Goal: Transaction & Acquisition: Purchase product/service

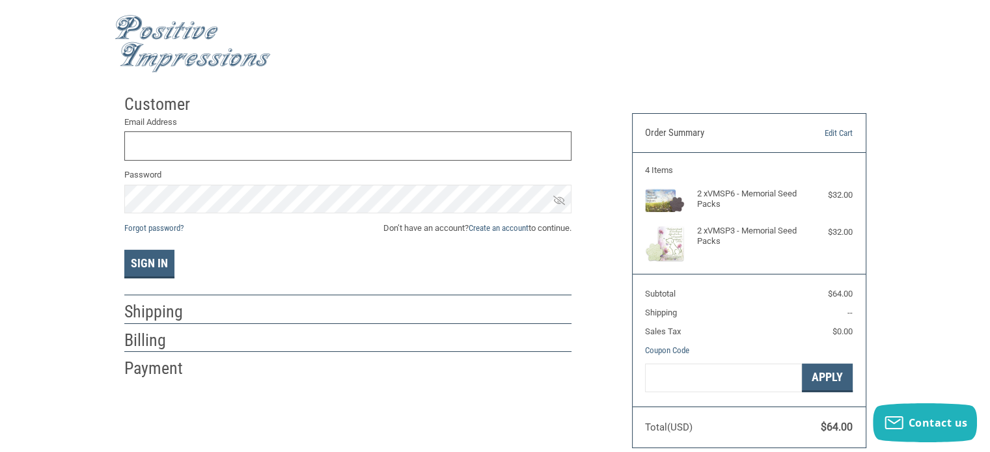
paste input "[PERSON_NAME][EMAIL_ADDRESS][PERSON_NAME][DOMAIN_NAME]"
type input "[PERSON_NAME][EMAIL_ADDRESS][PERSON_NAME][DOMAIN_NAME]"
click at [124, 250] on button "Sign In" at bounding box center [149, 264] width 50 height 29
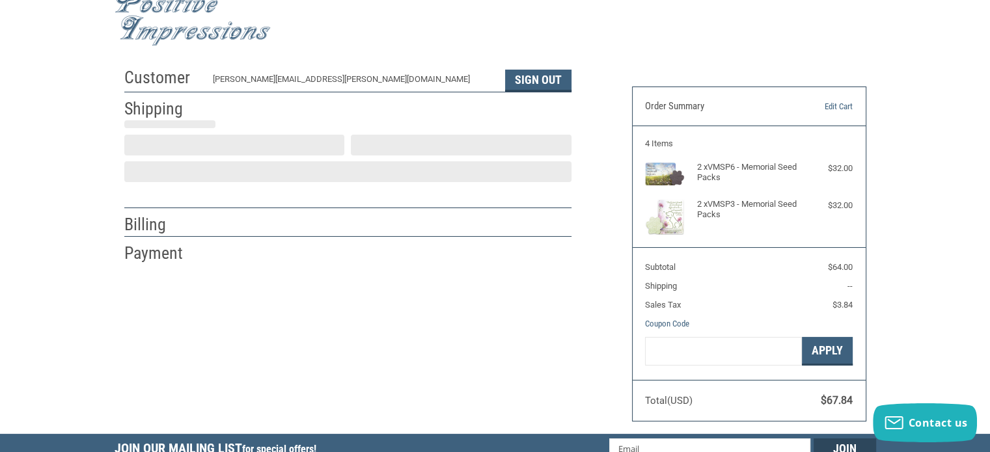
scroll to position [29, 0]
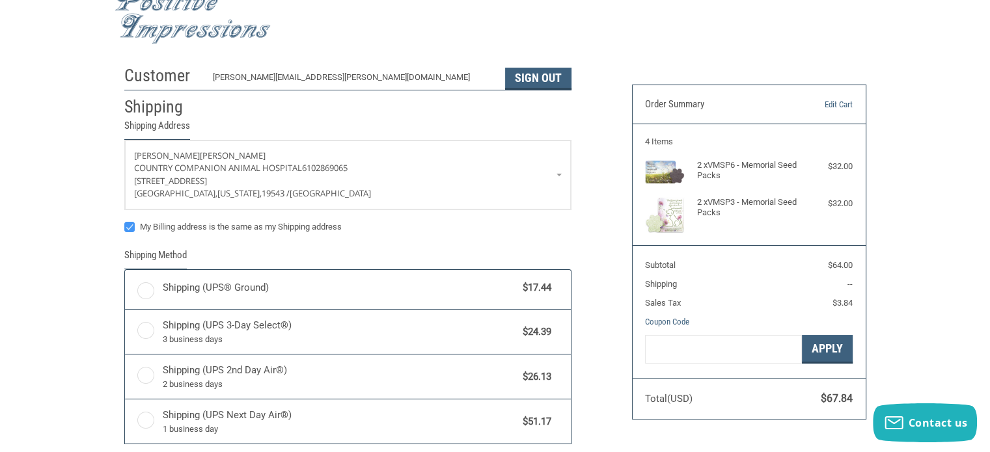
radio input "true"
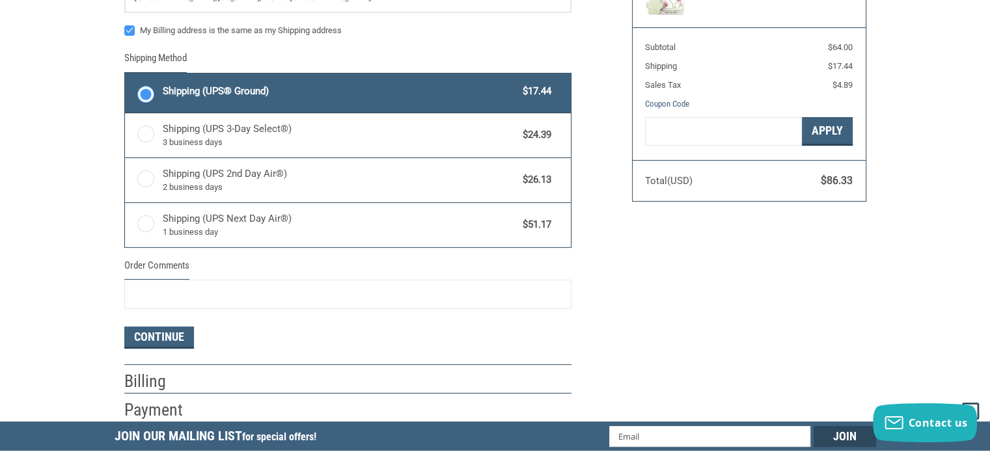
scroll to position [224, 0]
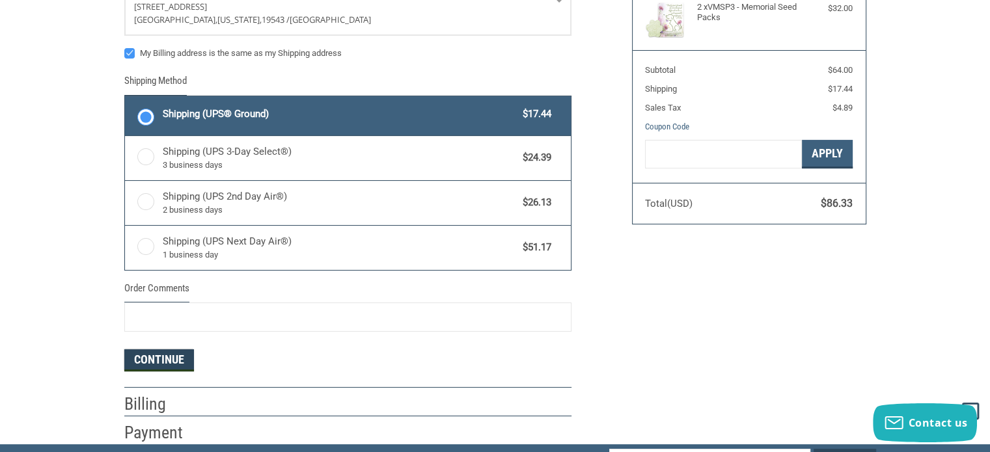
click at [159, 359] on button "Continue" at bounding box center [159, 360] width 70 height 22
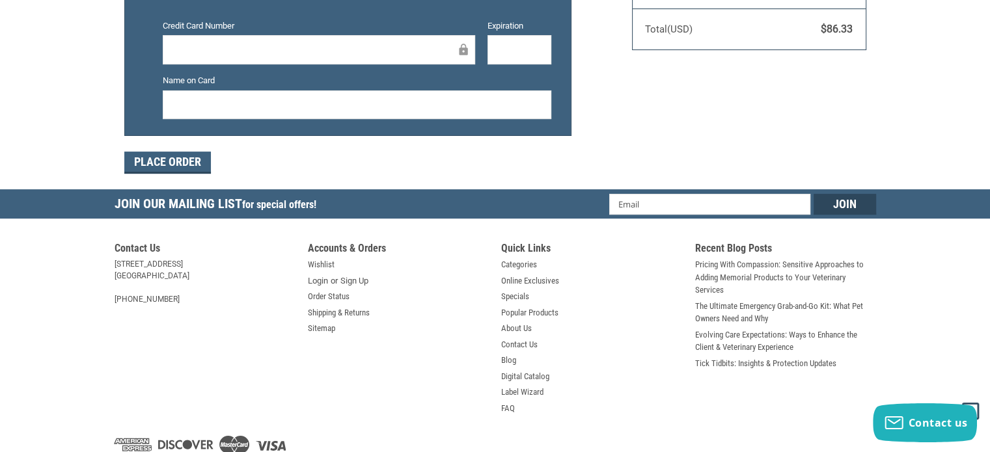
scroll to position [417, 0]
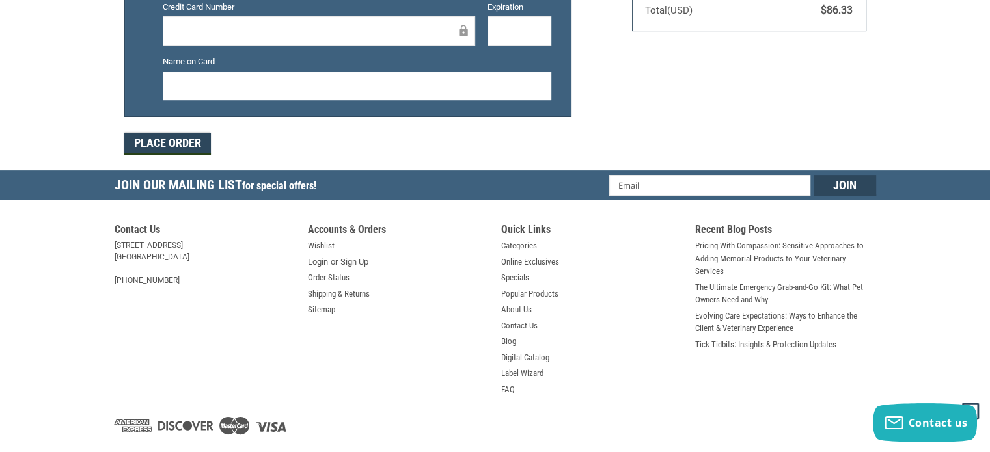
click at [189, 142] on button "Place Order" at bounding box center [167, 144] width 87 height 22
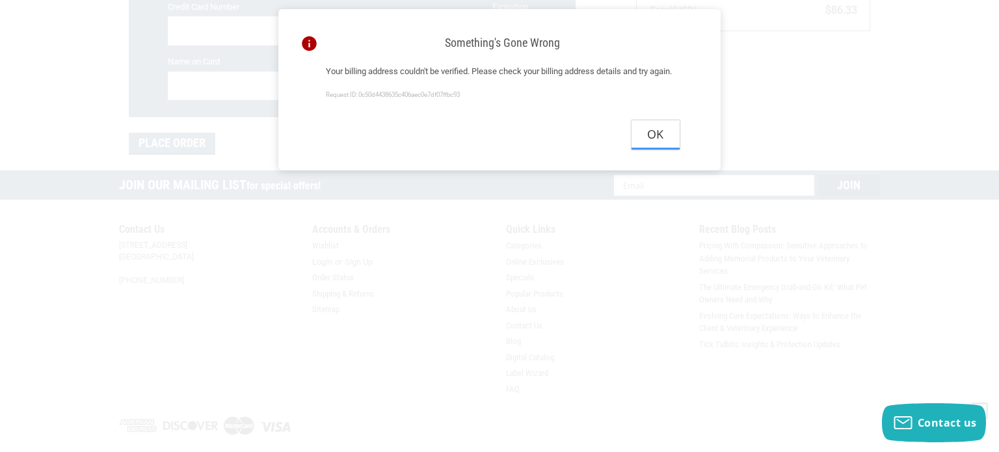
click at [655, 150] on button "Ok" at bounding box center [656, 134] width 48 height 29
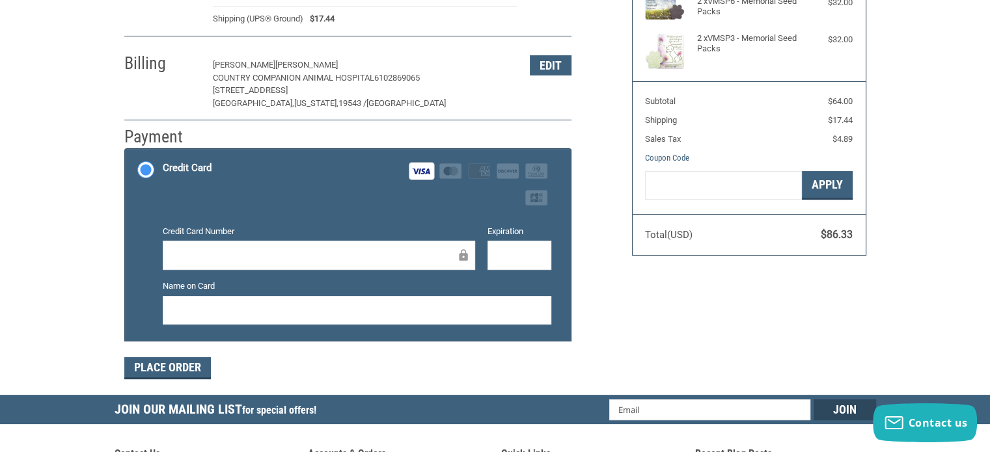
scroll to position [195, 0]
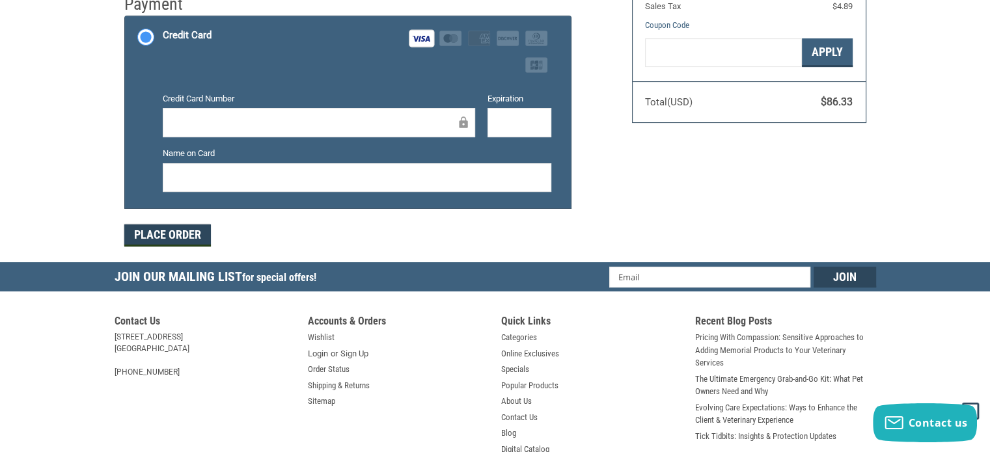
click at [183, 236] on button "Place Order" at bounding box center [167, 235] width 87 height 22
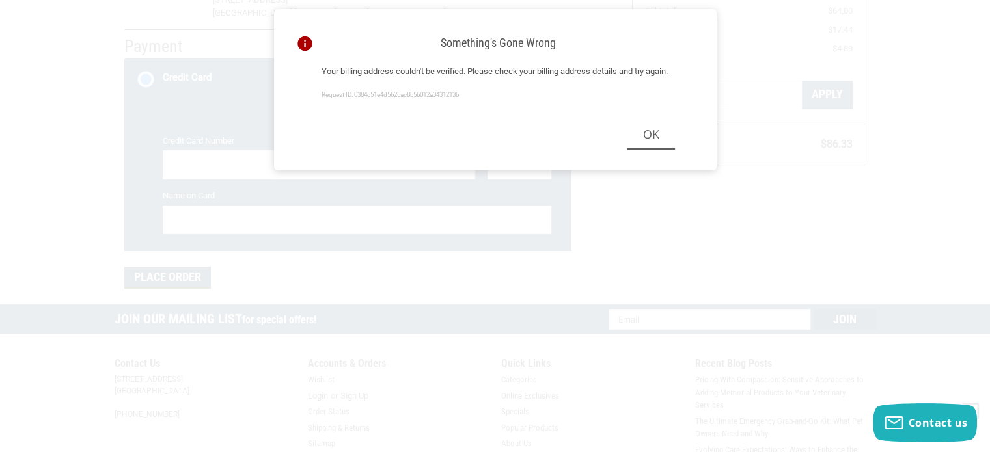
scroll to position [325, 0]
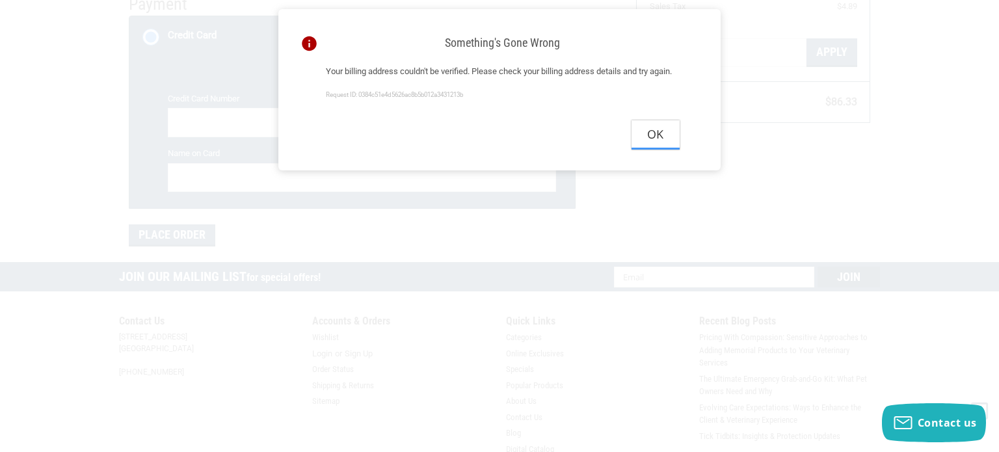
click at [658, 148] on button "Ok" at bounding box center [656, 134] width 48 height 29
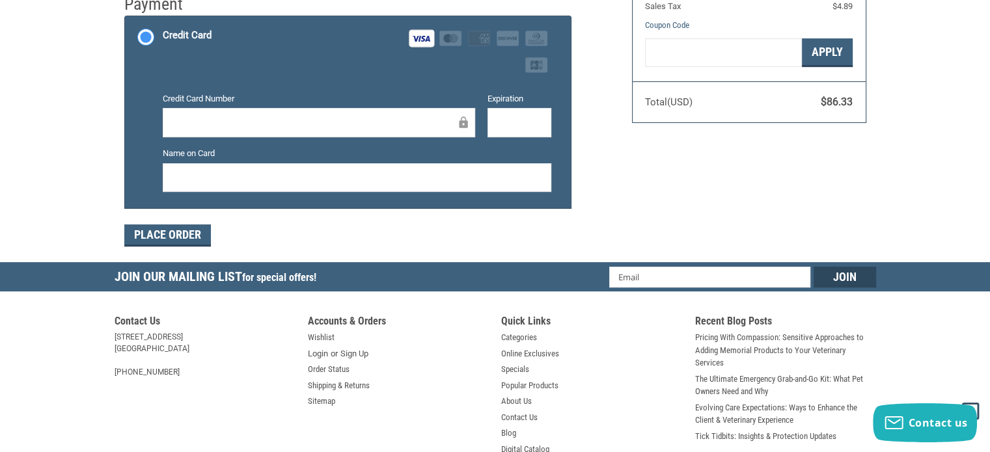
click at [378, 61] on div "Credit Card Visa Master Amex Discover Diners Club JCB" at bounding box center [357, 51] width 388 height 53
click at [126, 18] on input "Credit Card Visa Master Amex Discover Diners Club JCB" at bounding box center [125, 18] width 1 height 1
click at [946, 150] on div "Customer [PERSON_NAME][EMAIL_ADDRESS][PERSON_NAME][DOMAIN_NAME] Sign Out Shippi…" at bounding box center [495, 13] width 990 height 500
click at [629, 231] on div "Customer [PERSON_NAME][EMAIL_ADDRESS][PERSON_NAME][DOMAIN_NAME] Sign Out Shippi…" at bounding box center [494, 13] width 761 height 500
click at [179, 235] on button "Place Order" at bounding box center [167, 235] width 87 height 22
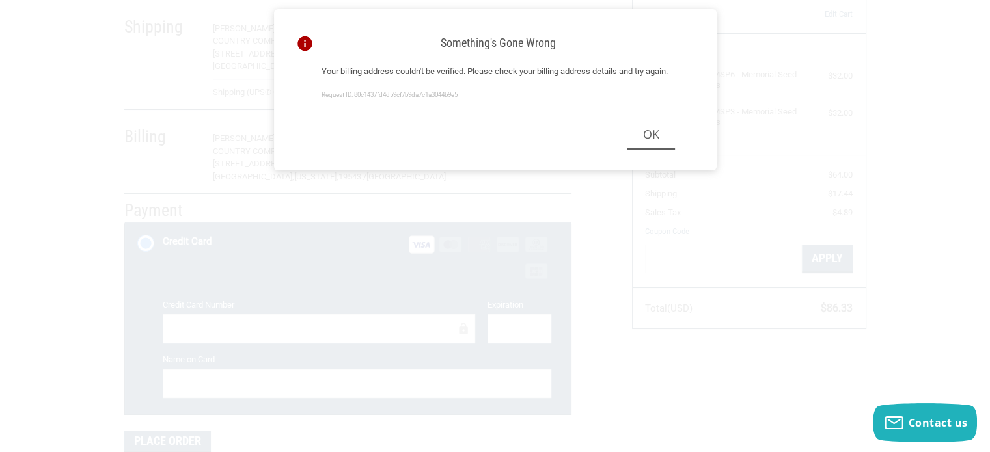
scroll to position [195, 0]
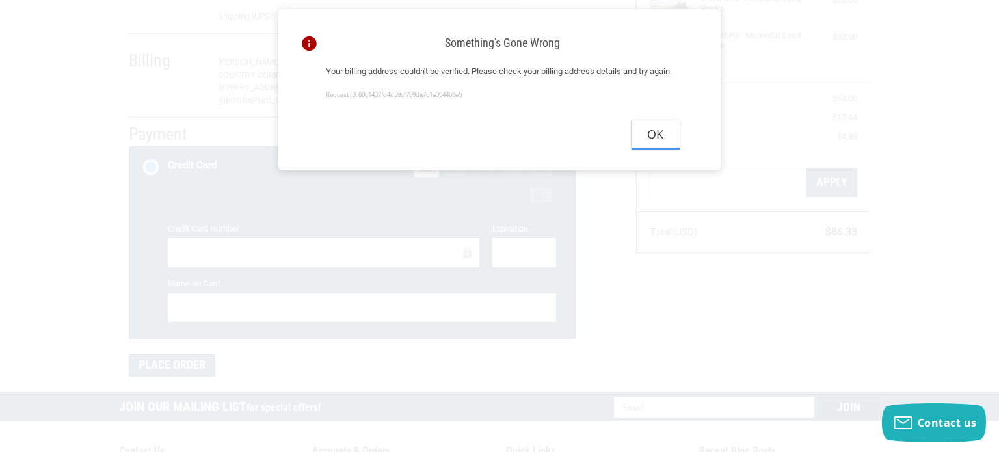
click at [658, 150] on button "Ok" at bounding box center [656, 134] width 48 height 29
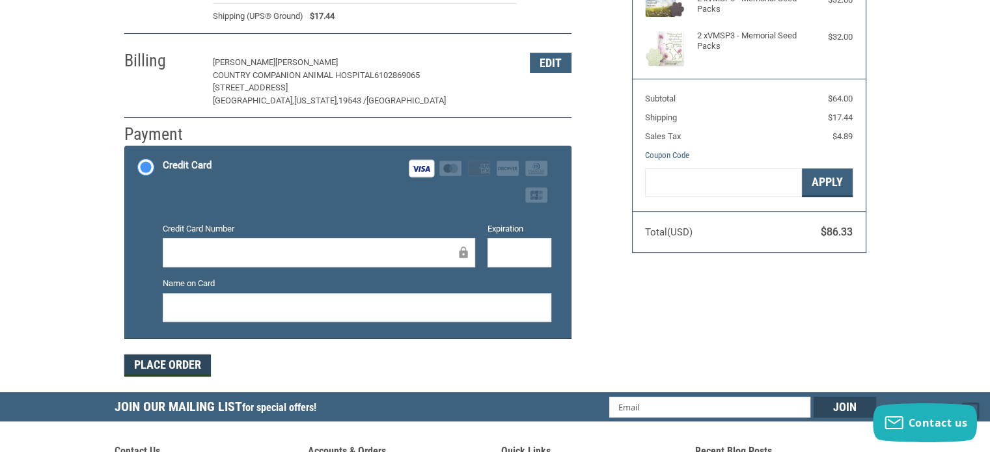
click at [181, 363] on button "Place Order" at bounding box center [167, 366] width 87 height 22
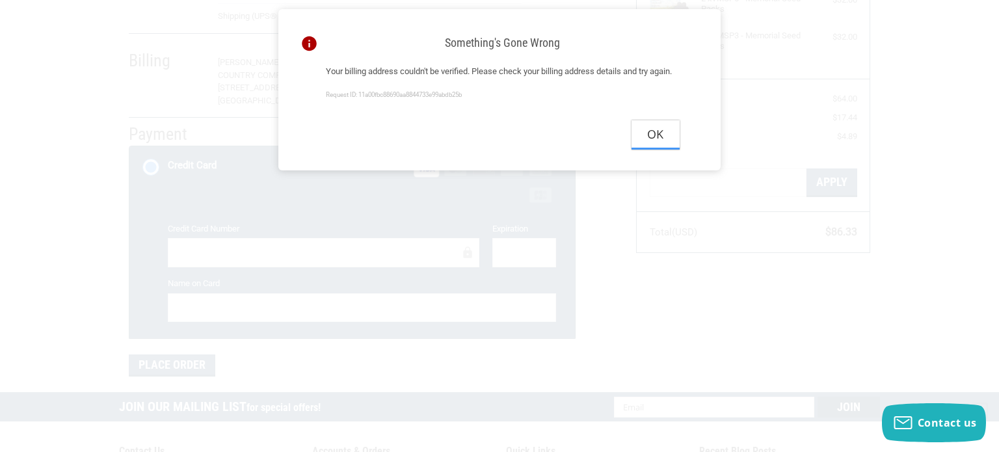
click at [663, 150] on button "Ok" at bounding box center [656, 134] width 48 height 29
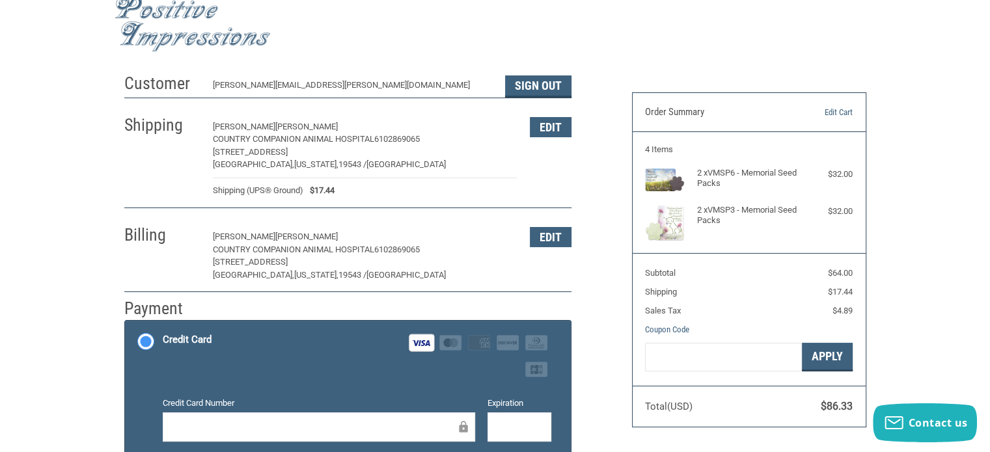
scroll to position [0, 0]
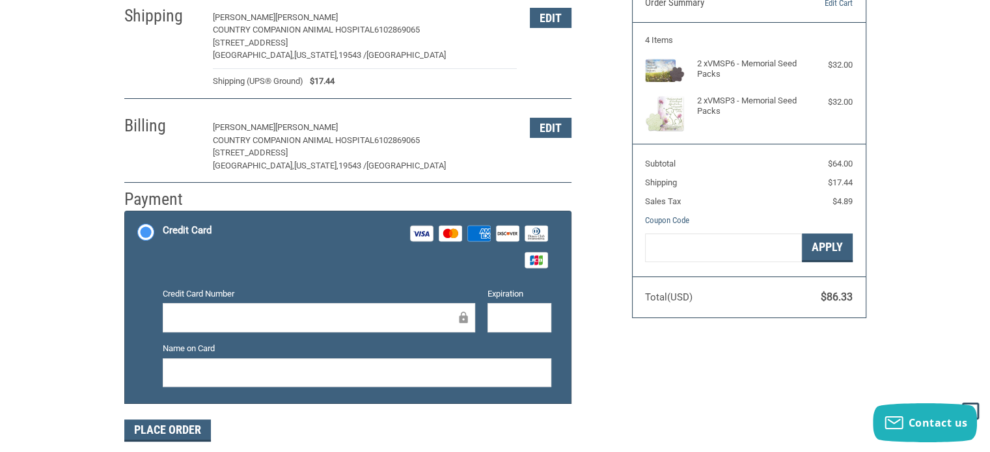
scroll to position [195, 0]
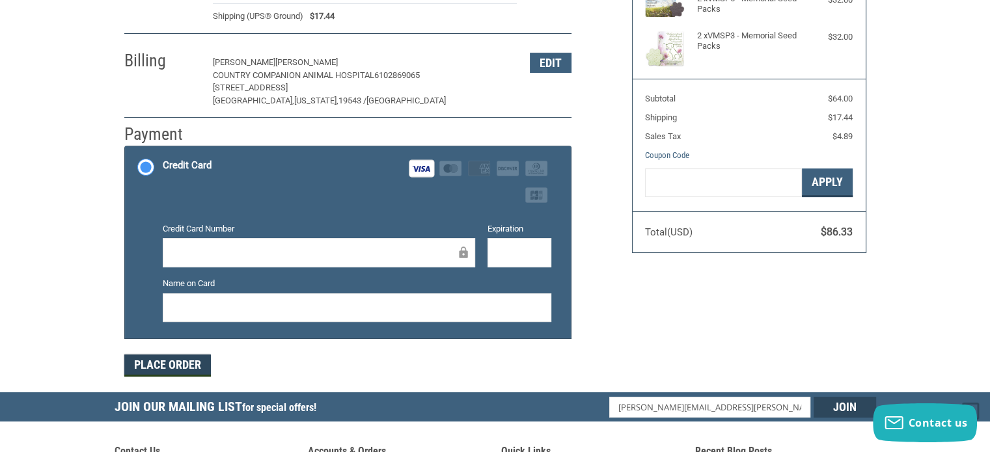
click at [174, 369] on button "Place Order" at bounding box center [167, 366] width 87 height 22
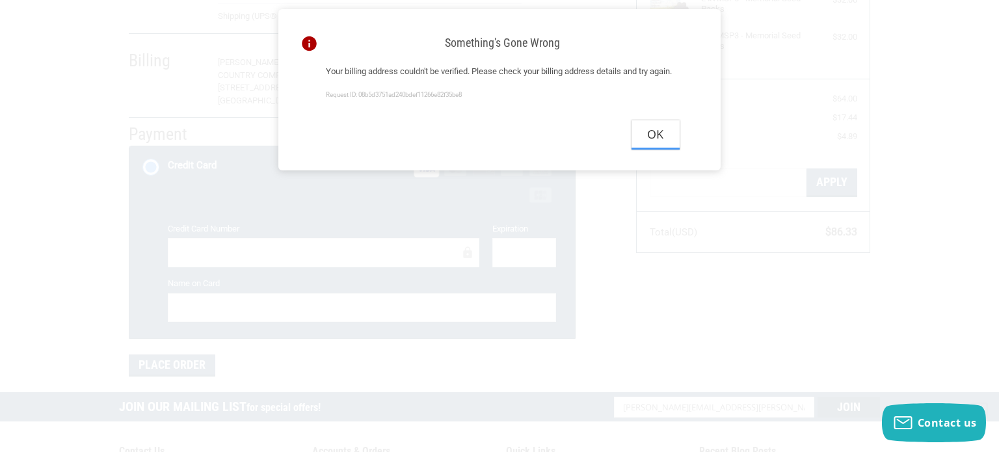
click at [658, 150] on button "Ok" at bounding box center [656, 134] width 48 height 29
